Goal: Check status: Check status

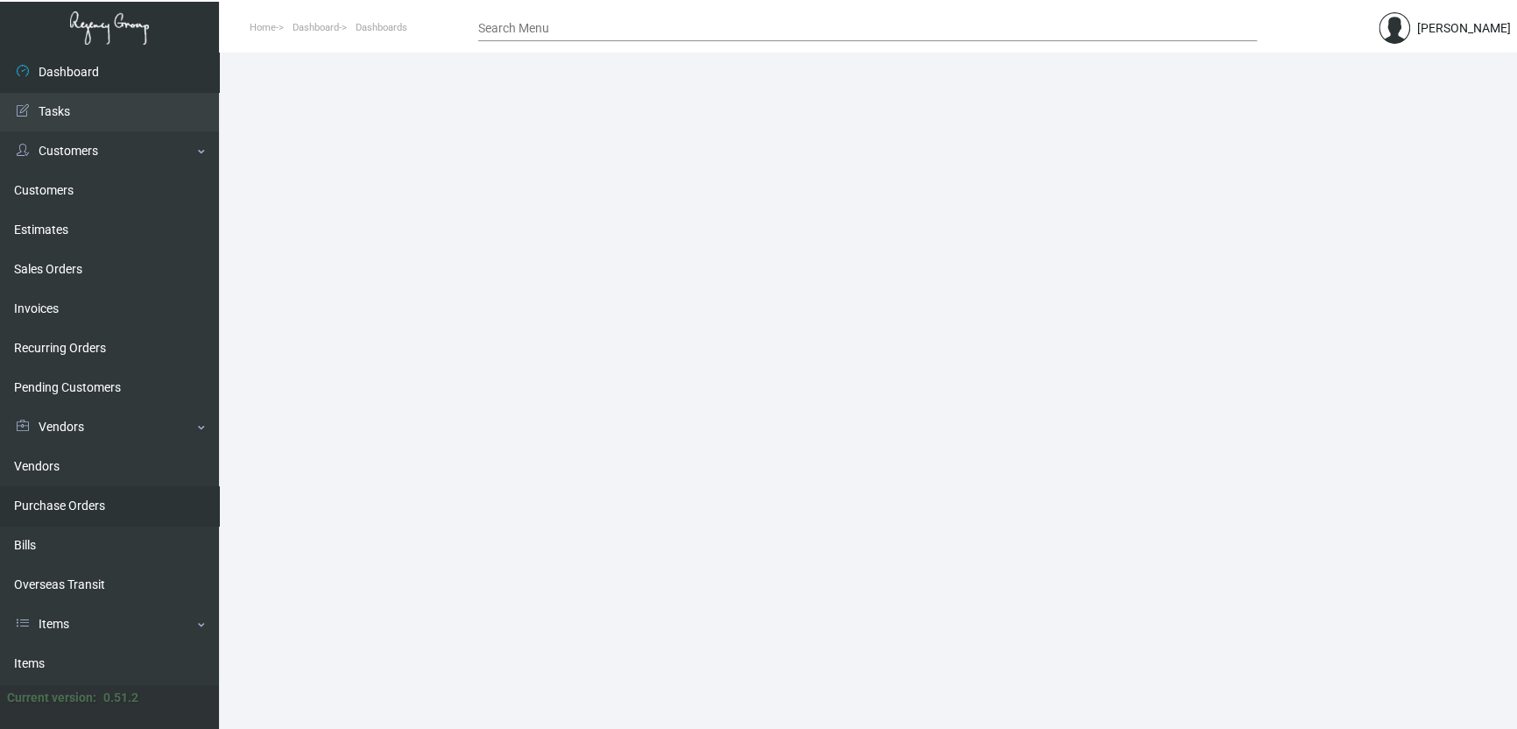
click at [72, 514] on link "Purchase Orders" at bounding box center [109, 505] width 219 height 39
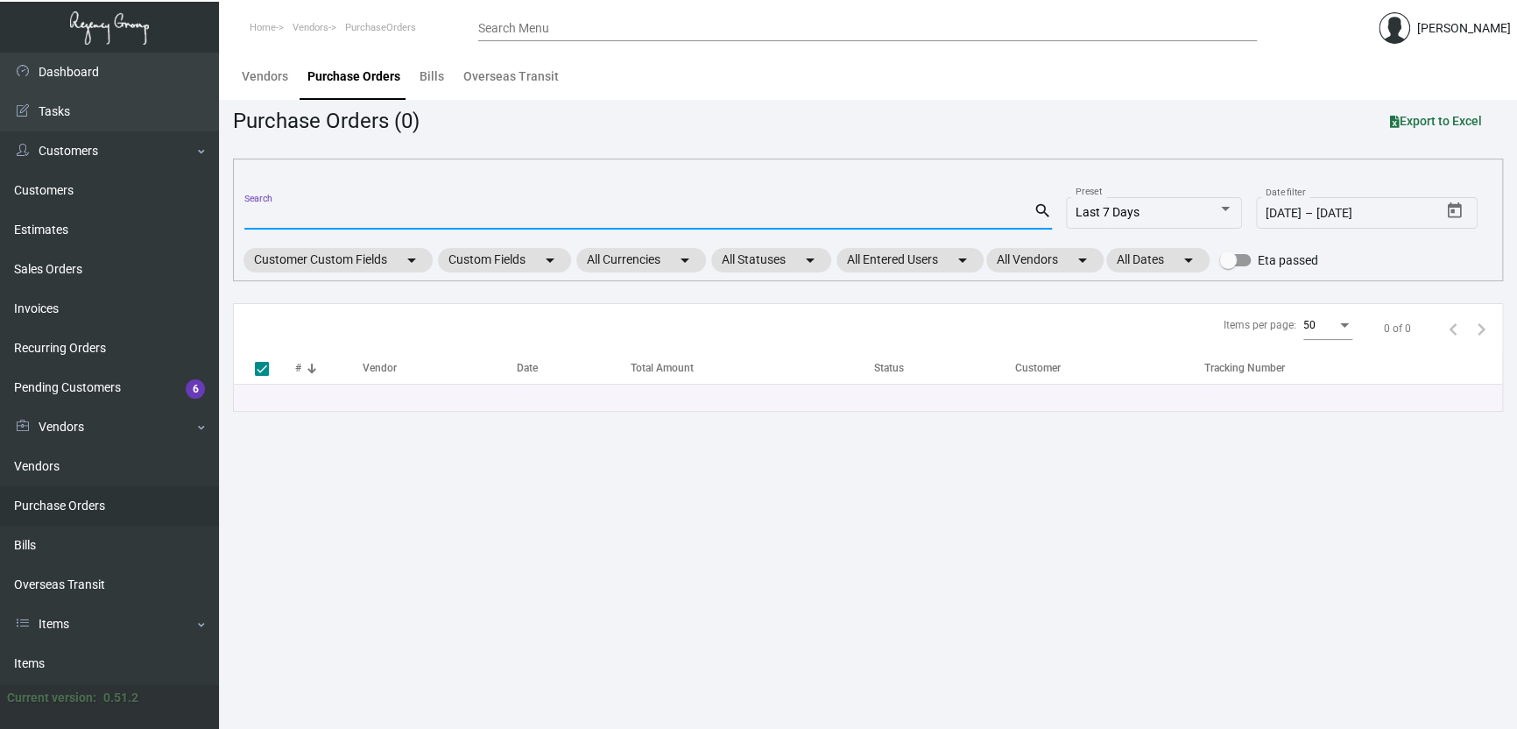
click at [295, 220] on input "Search" at bounding box center [638, 216] width 789 height 14
paste input "106328"
type input "106328"
click at [575, 559] on main "Vendors Purchase Orders Bills Overseas Transit Purchase Orders (0) Export to Ex…" at bounding box center [868, 391] width 1298 height 676
click at [369, 209] on input "106328" at bounding box center [638, 216] width 789 height 14
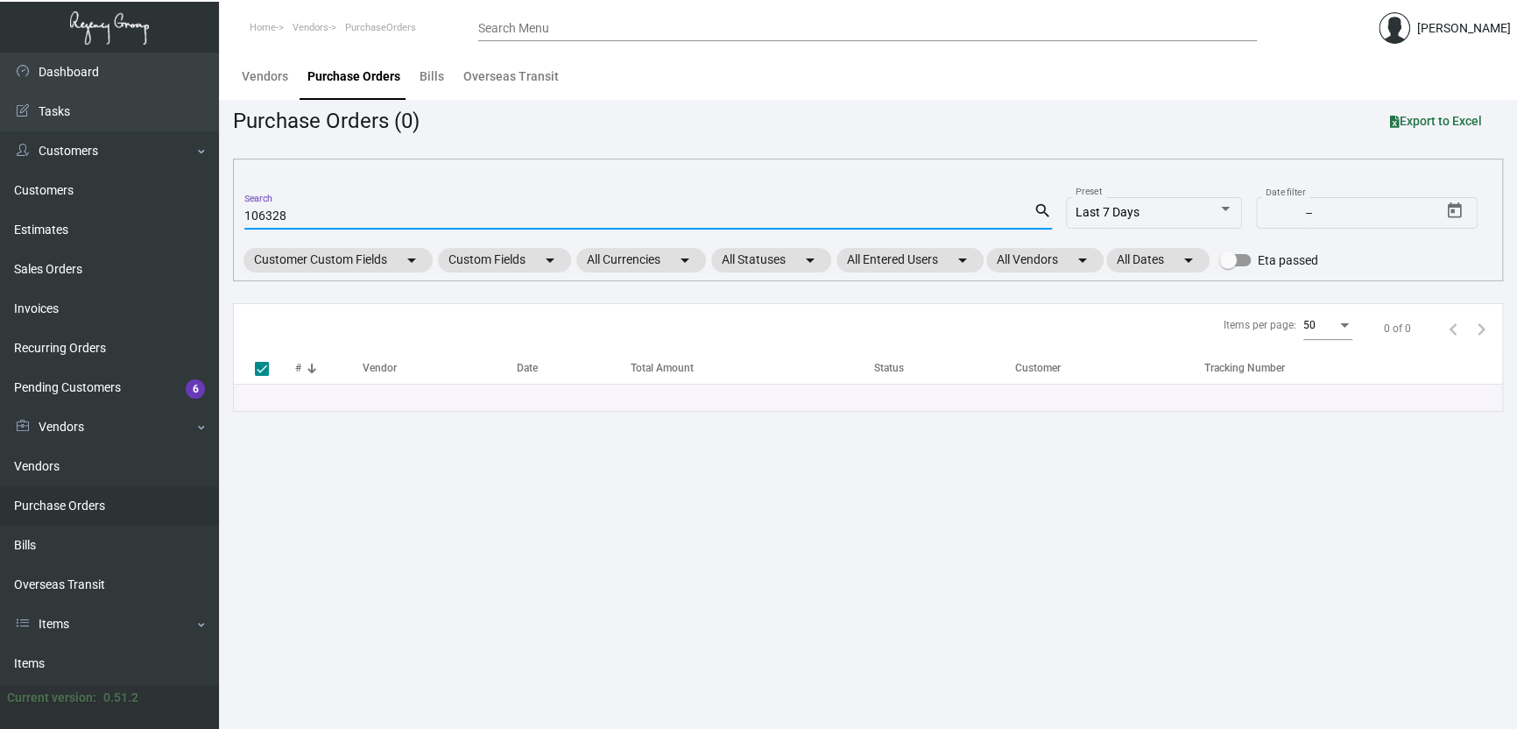
checkbox input "false"
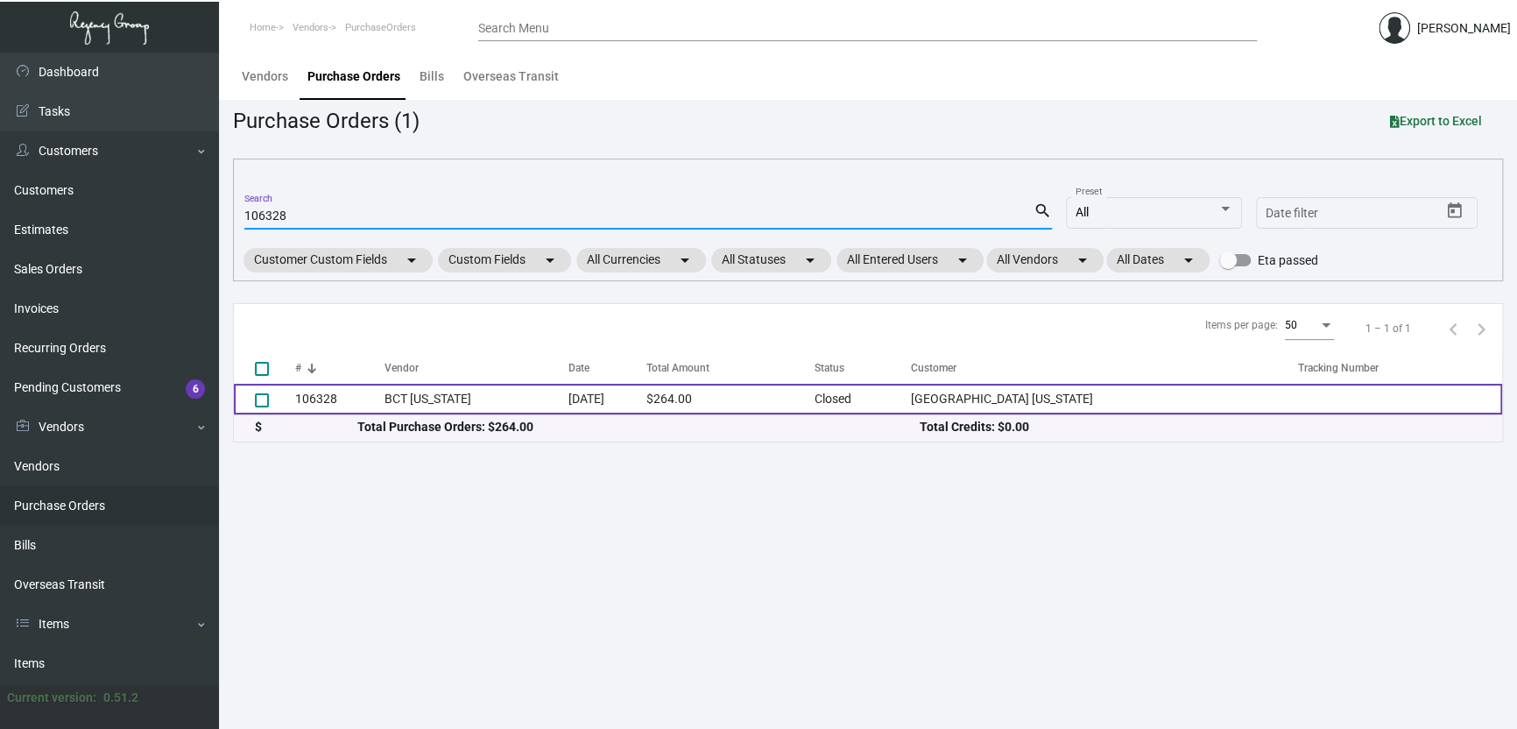
click at [623, 396] on td "[DATE]" at bounding box center [607, 399] width 78 height 31
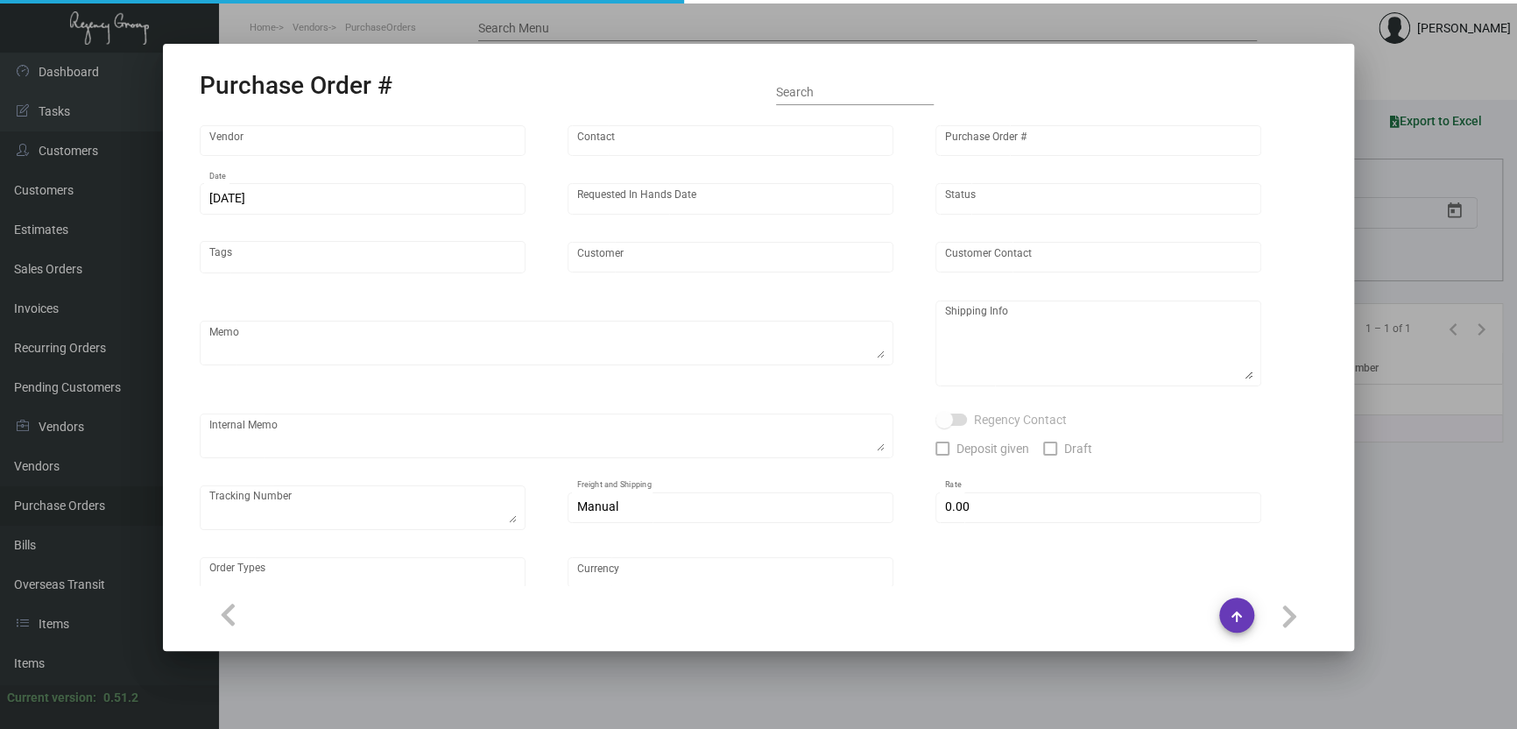
type input "BCT [US_STATE]"
type input "[PERSON_NAME]"
type input "106328"
type input "[DATE]"
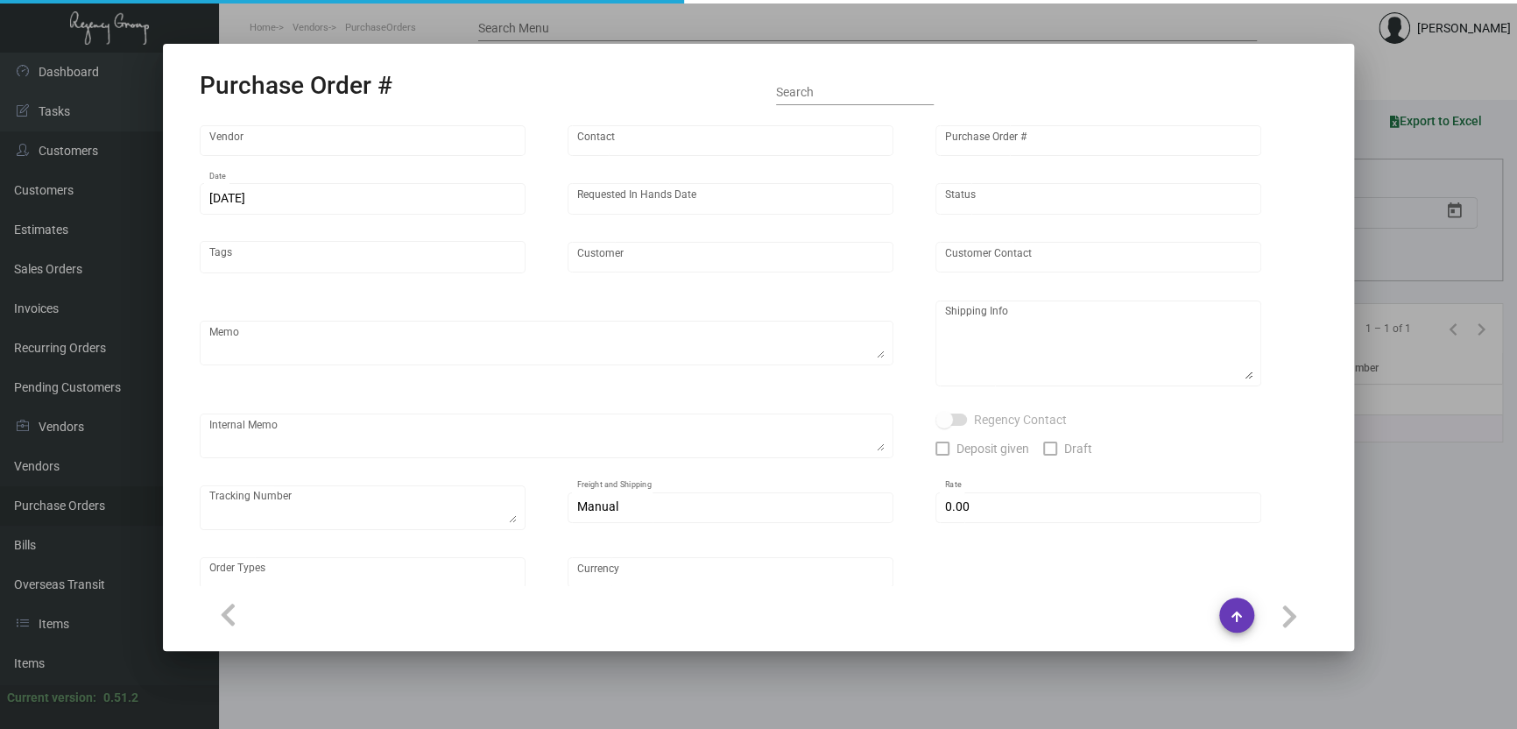
type input "[GEOGRAPHIC_DATA] [US_STATE]"
type input "[GEOGRAPHIC_DATA]"
type textarea "**ANY PRICE DISCREPANCY MUST BE CALLED OUT PRIOR TO PROCEEDING WITH THIS ORDER …"
type textarea "[GEOGRAPHIC_DATA] [US_STATE] - [GEOGRAPHIC_DATA] [STREET_ADDRESS][US_STATE]"
type input "$ 0.00"
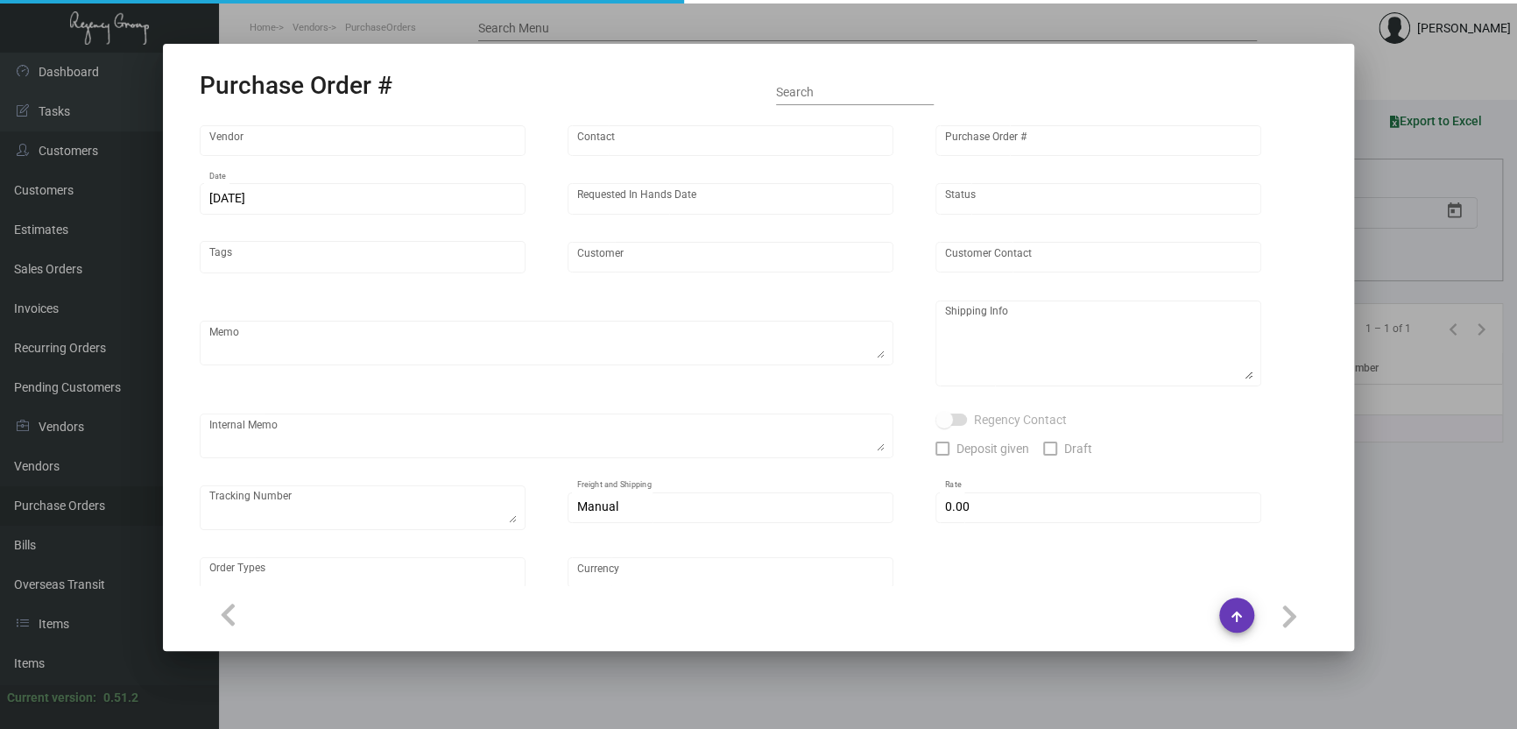
type input "United States Dollar $"
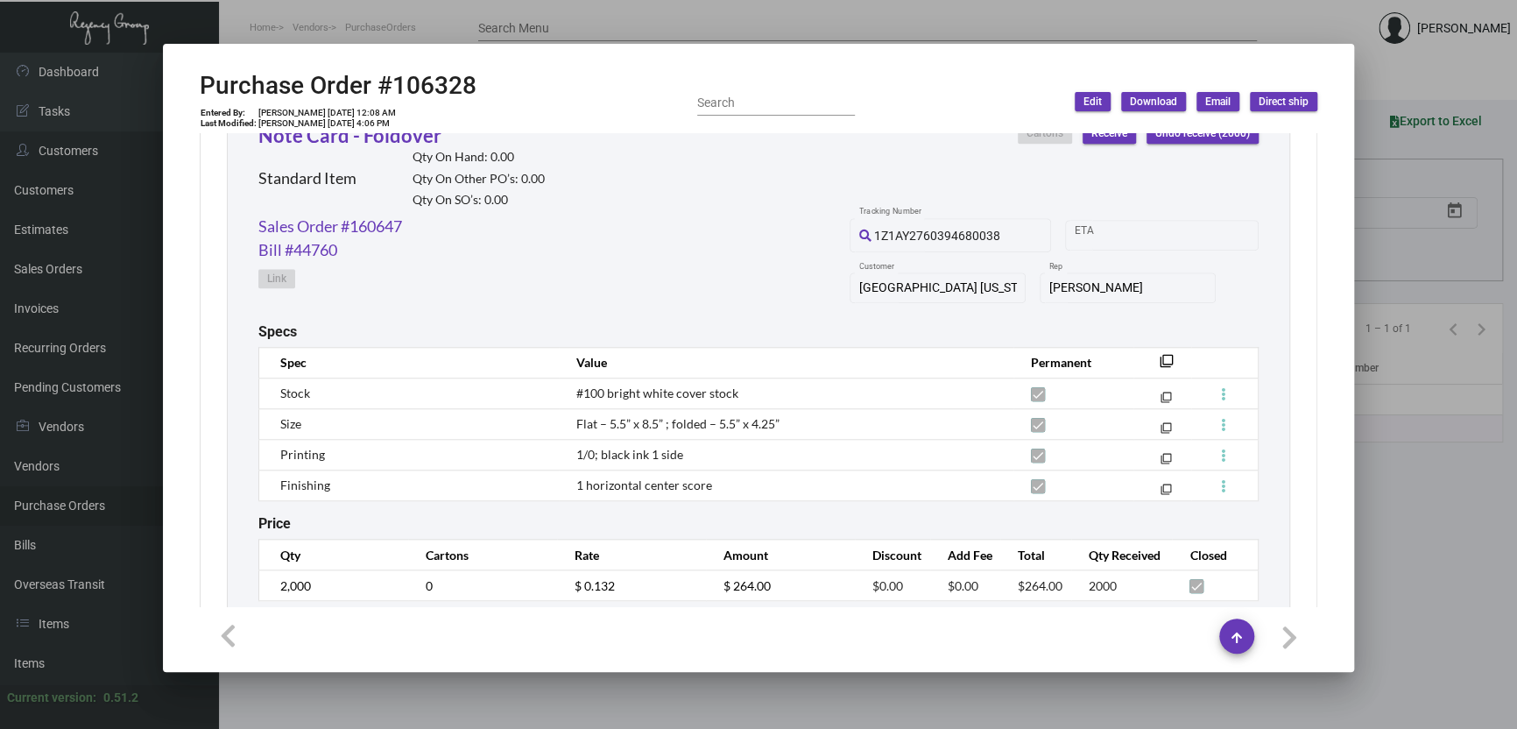
scroll to position [904, 0]
